Goal: Task Accomplishment & Management: Complete application form

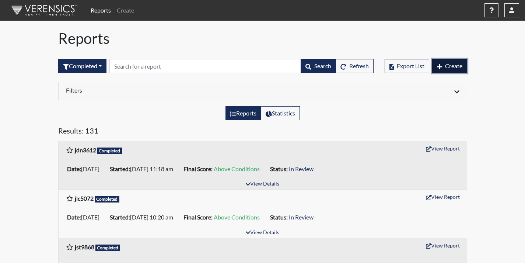
click at [455, 66] on span "Create" at bounding box center [453, 65] width 17 height 7
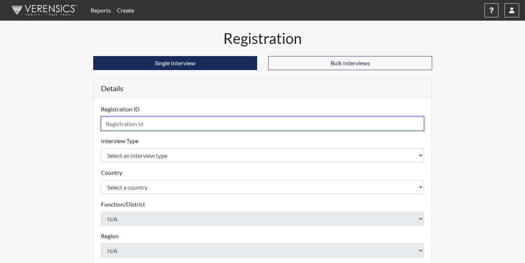
click at [185, 127] on input "text" at bounding box center [263, 123] width 324 height 14
type input "ksf6930"
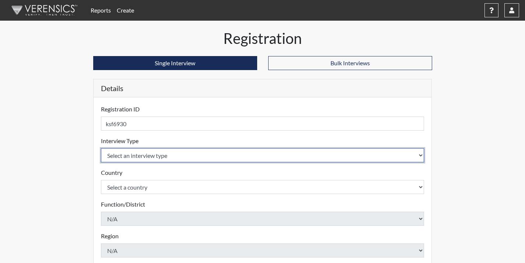
click at [194, 154] on select "Select an interview type Corrections Pre-Employment" at bounding box center [263, 155] width 324 height 14
select select "ff733e93-e1bf-11ea-9c9f-0eff0cf7eb8f"
click at [101, 148] on select "Select an interview type Corrections Pre-Employment" at bounding box center [263, 155] width 324 height 14
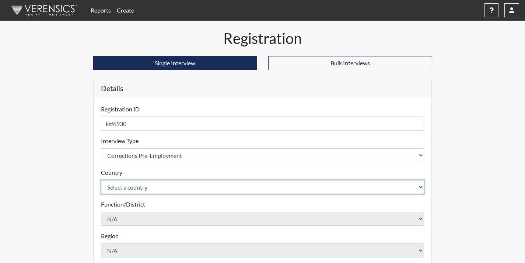
drag, startPoint x: 196, startPoint y: 189, endPoint x: 202, endPoint y: 180, distance: 10.1
click at [196, 189] on select "Select a country [GEOGRAPHIC_DATA] [GEOGRAPHIC_DATA]" at bounding box center [263, 187] width 324 height 14
select select "united-states-of-[GEOGRAPHIC_DATA]"
click at [101, 180] on select "Select a country [GEOGRAPHIC_DATA] [GEOGRAPHIC_DATA]" at bounding box center [263, 187] width 324 height 14
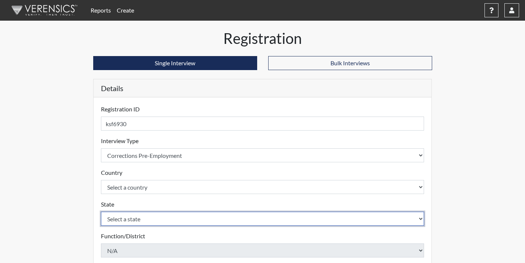
click at [178, 212] on select "Select a state [US_STATE] [US_STATE] [US_STATE] [US_STATE] [US_STATE] [US_STATE…" at bounding box center [263, 219] width 324 height 14
select select "GA"
click at [101, 212] on select "Select a state [US_STATE] [US_STATE] [US_STATE] [US_STATE] [US_STATE] [US_STATE…" at bounding box center [263, 219] width 324 height 14
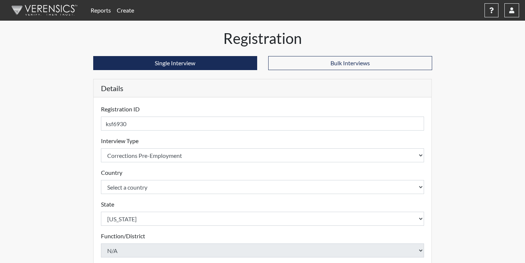
click at [46, 182] on div "Reports Create Help Center × Verensics Best Practices How to successfully use t…" at bounding box center [262, 223] width 525 height 446
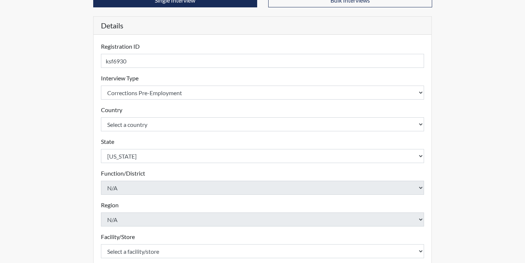
scroll to position [147, 0]
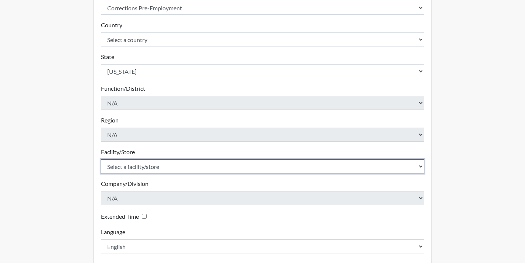
click at [122, 165] on select "Select a facility/store Coastal SP" at bounding box center [263, 166] width 324 height 14
select select "1ca32380-6dc3-48c7-adf5-9eb7d7284c70"
click at [101, 159] on select "Select a facility/store Coastal SP" at bounding box center [263, 166] width 324 height 14
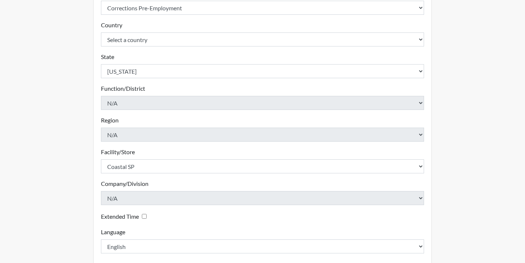
click at [71, 178] on div "Registration Single Interview Bulk Interviews Details Registration ID ksf6930 P…" at bounding box center [263, 90] width 420 height 417
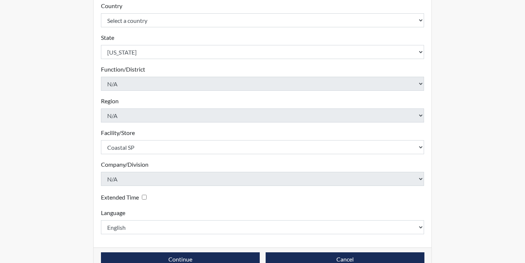
scroll to position [184, 0]
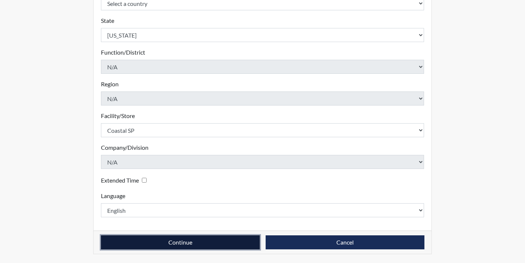
click at [172, 238] on button "Continue" at bounding box center [180, 242] width 159 height 14
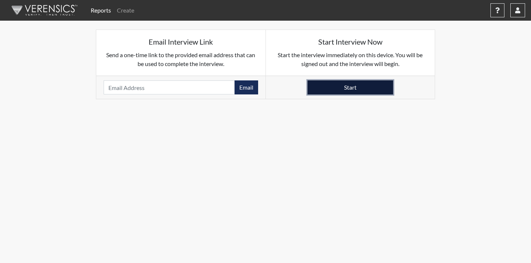
click at [374, 89] on button "Start" at bounding box center [349, 87] width 85 height 14
